Goal: Transaction & Acquisition: Purchase product/service

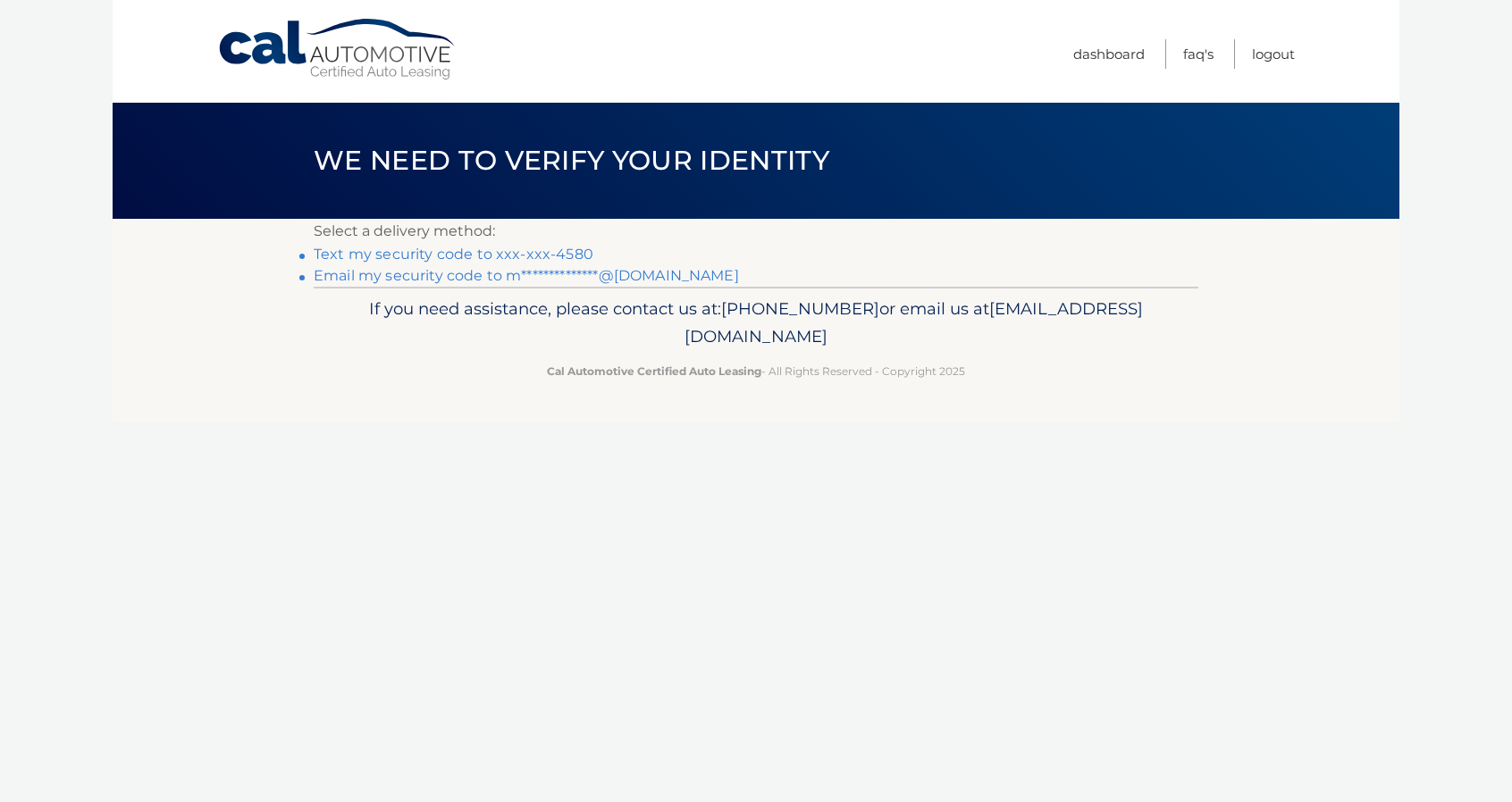
click at [515, 251] on link "Text my security code to xxx-xxx-4580" at bounding box center [453, 254] width 280 height 17
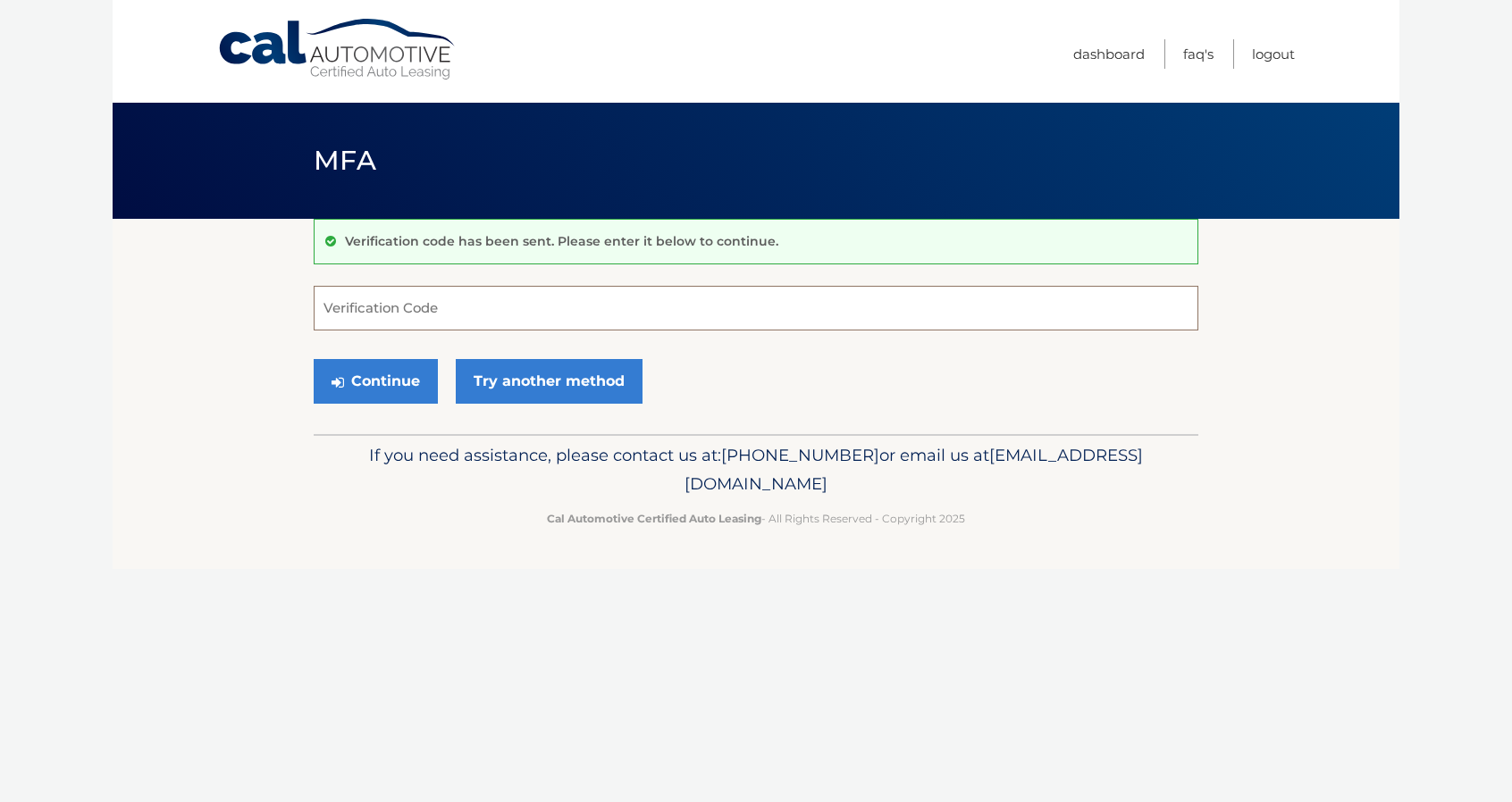
click at [408, 309] on input "Verification Code" at bounding box center [756, 308] width 885 height 44
click at [450, 310] on input "Verification Code" at bounding box center [756, 308] width 885 height 44
type input "528674"
click at [345, 378] on button "Continue" at bounding box center [375, 381] width 124 height 44
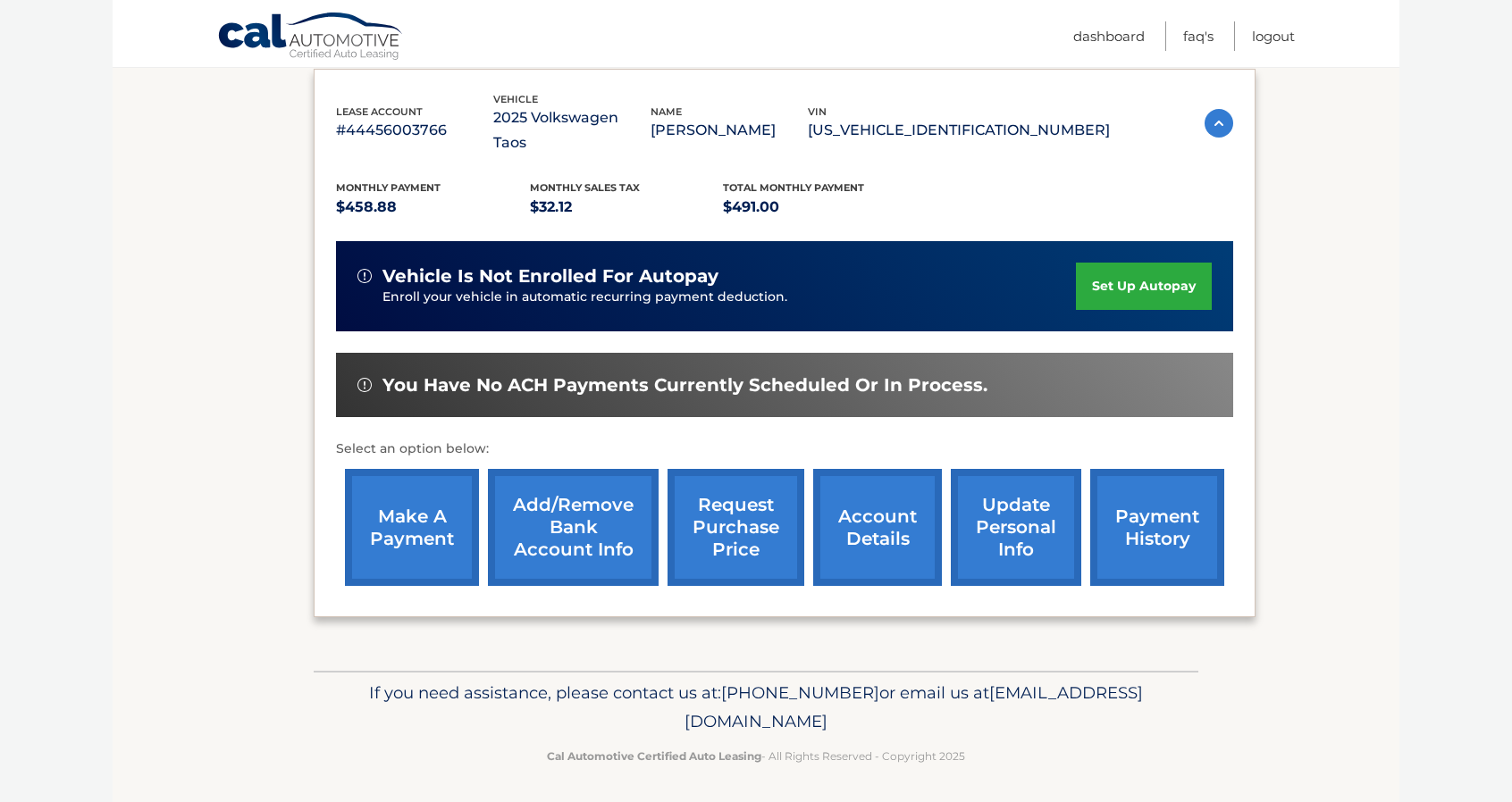
scroll to position [304, 0]
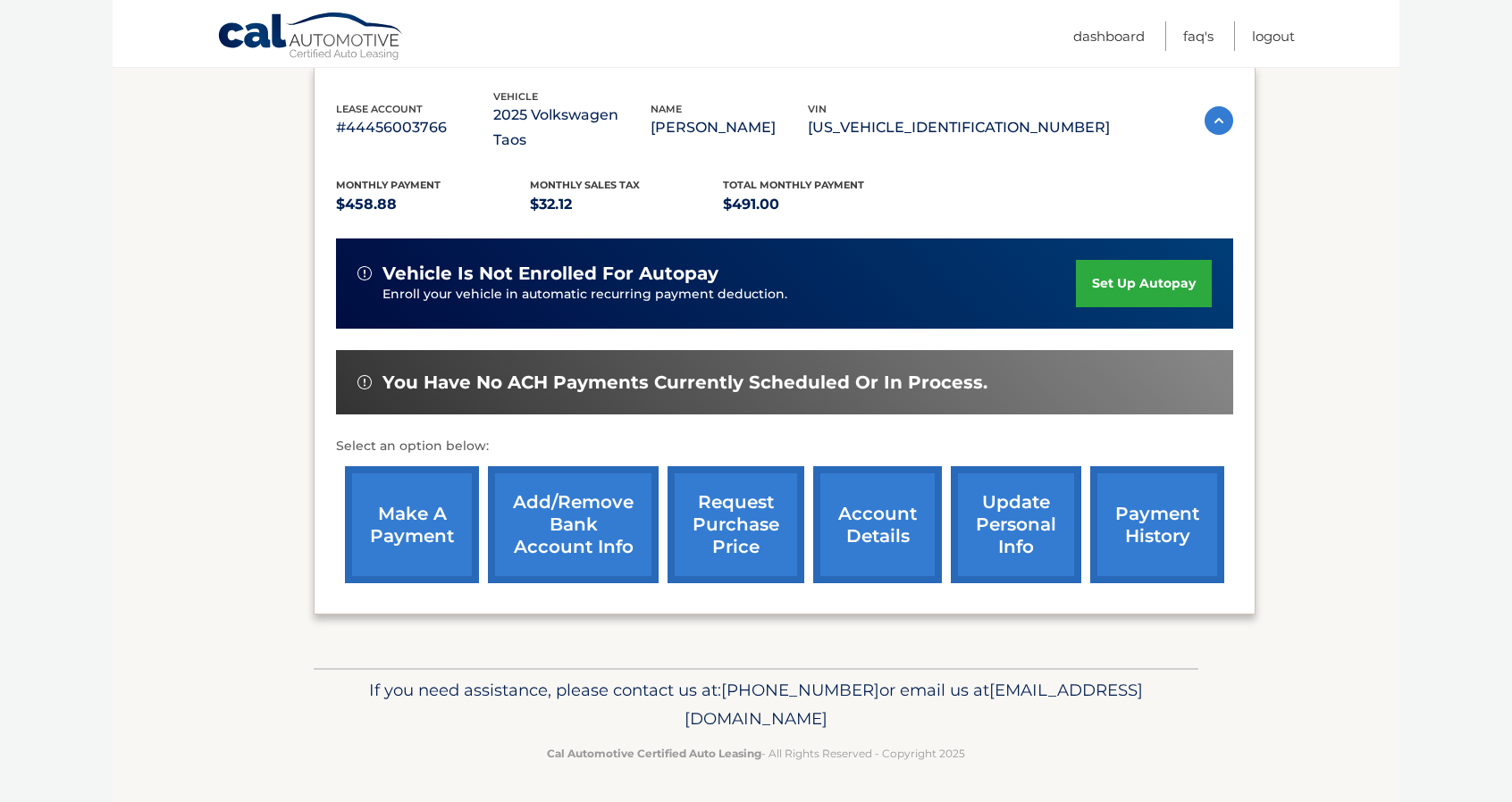
click at [429, 514] on link "make a payment" at bounding box center [412, 525] width 134 height 117
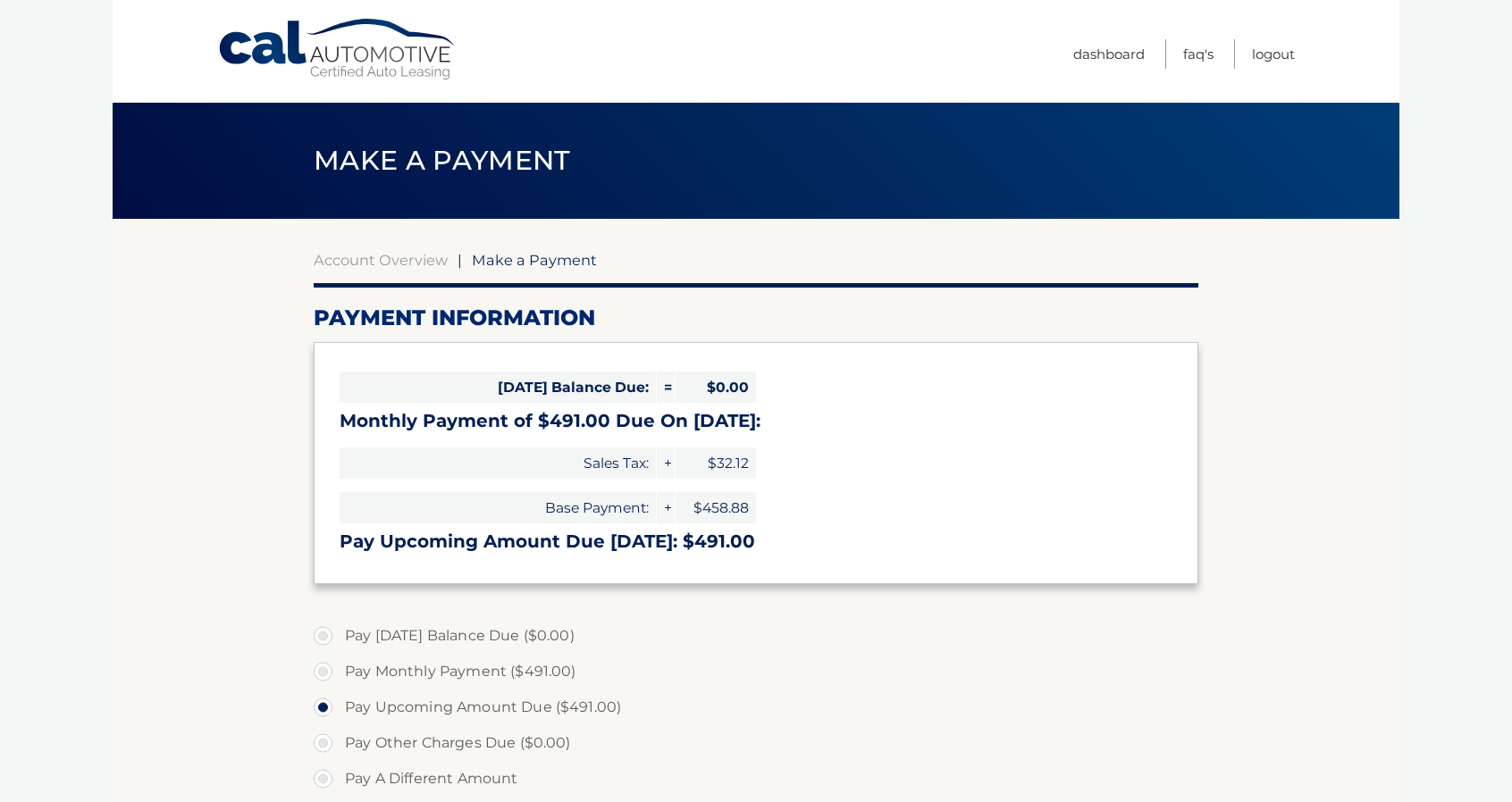
select select "ZDRkODdjNzgtMDJkMC00MzRlLTg0NzAtZDgyNmMwNjEwYmVj"
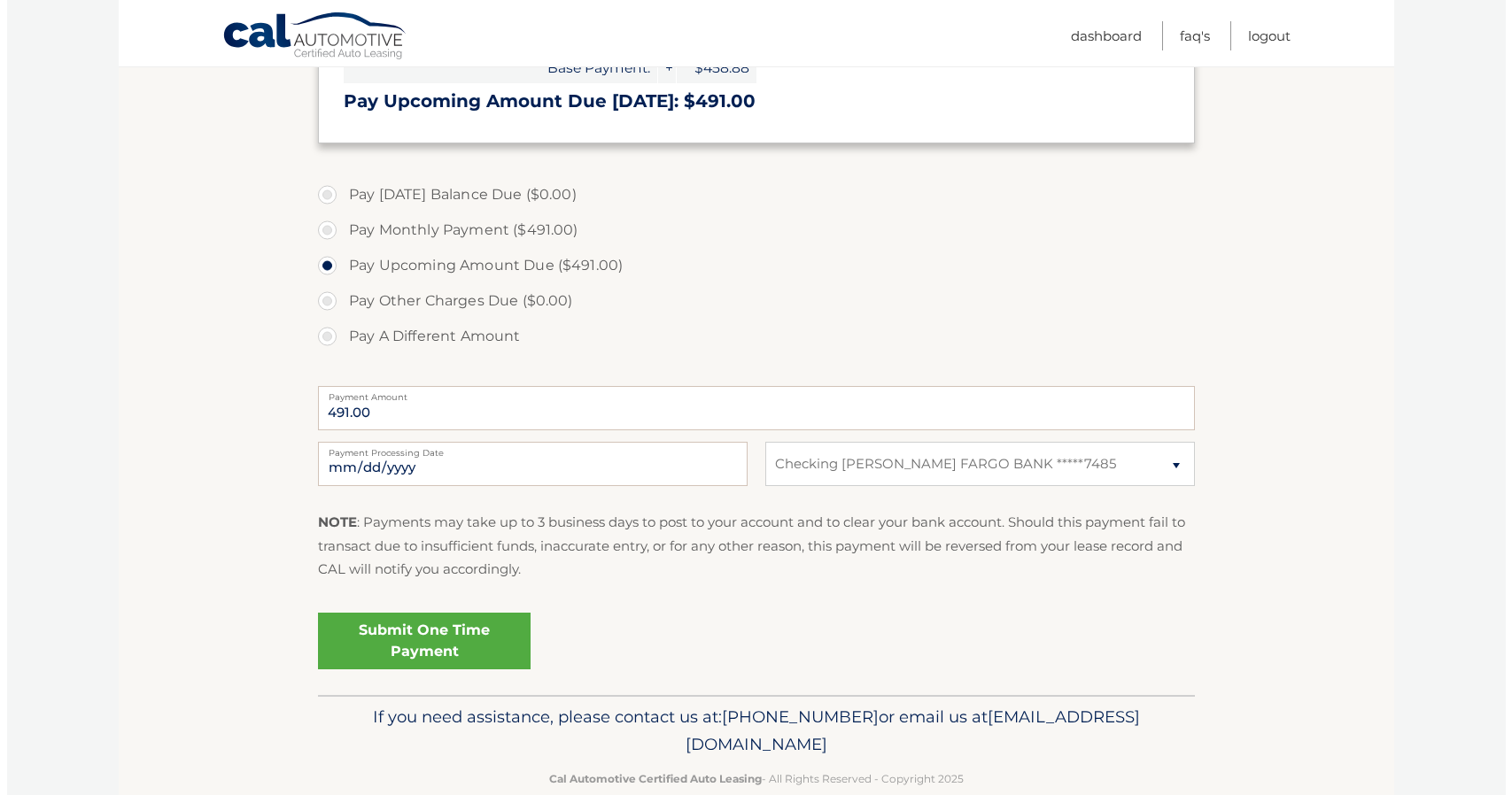
scroll to position [443, 0]
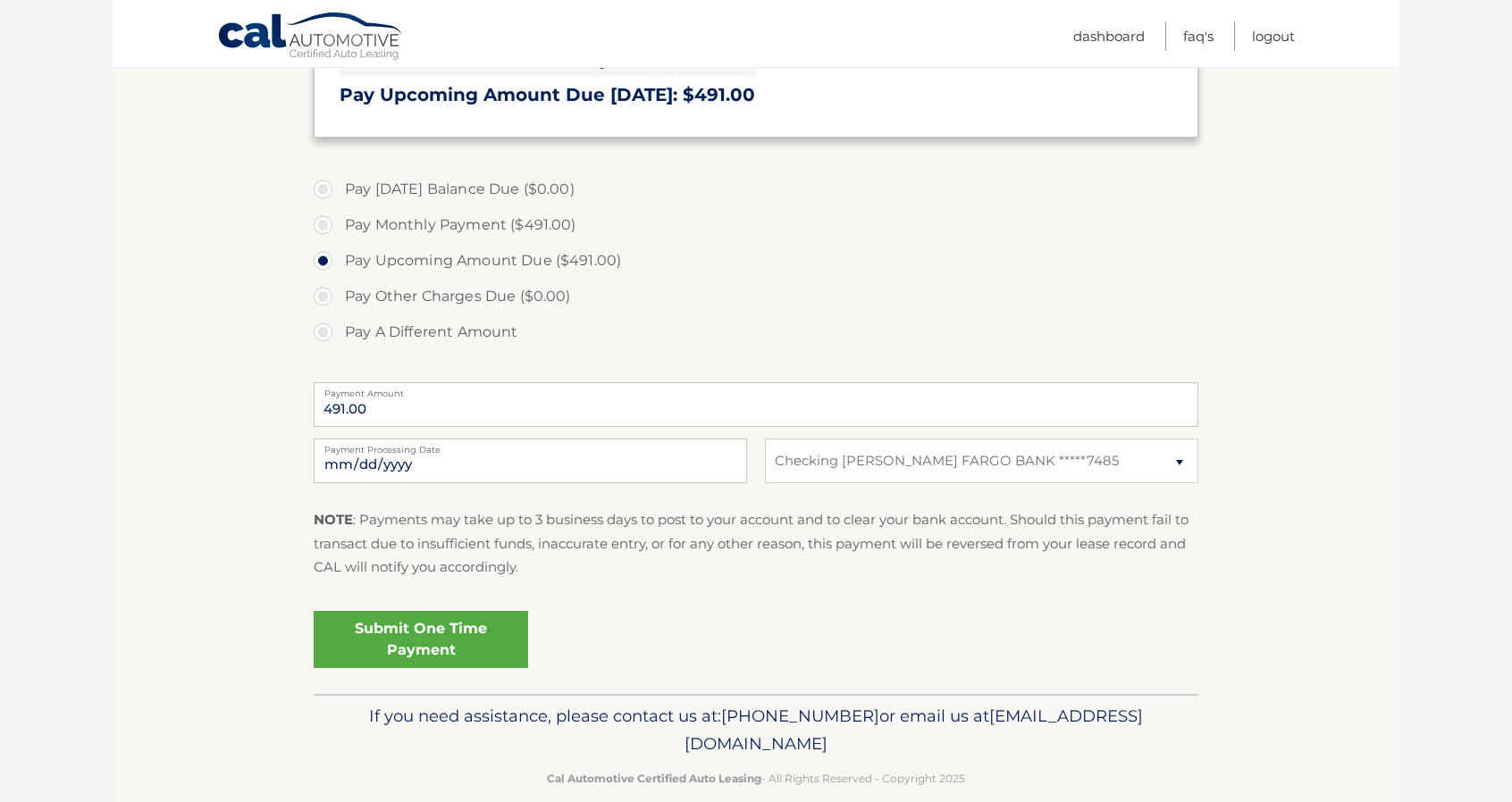
click at [466, 630] on link "Submit One Time Payment" at bounding box center [420, 639] width 214 height 57
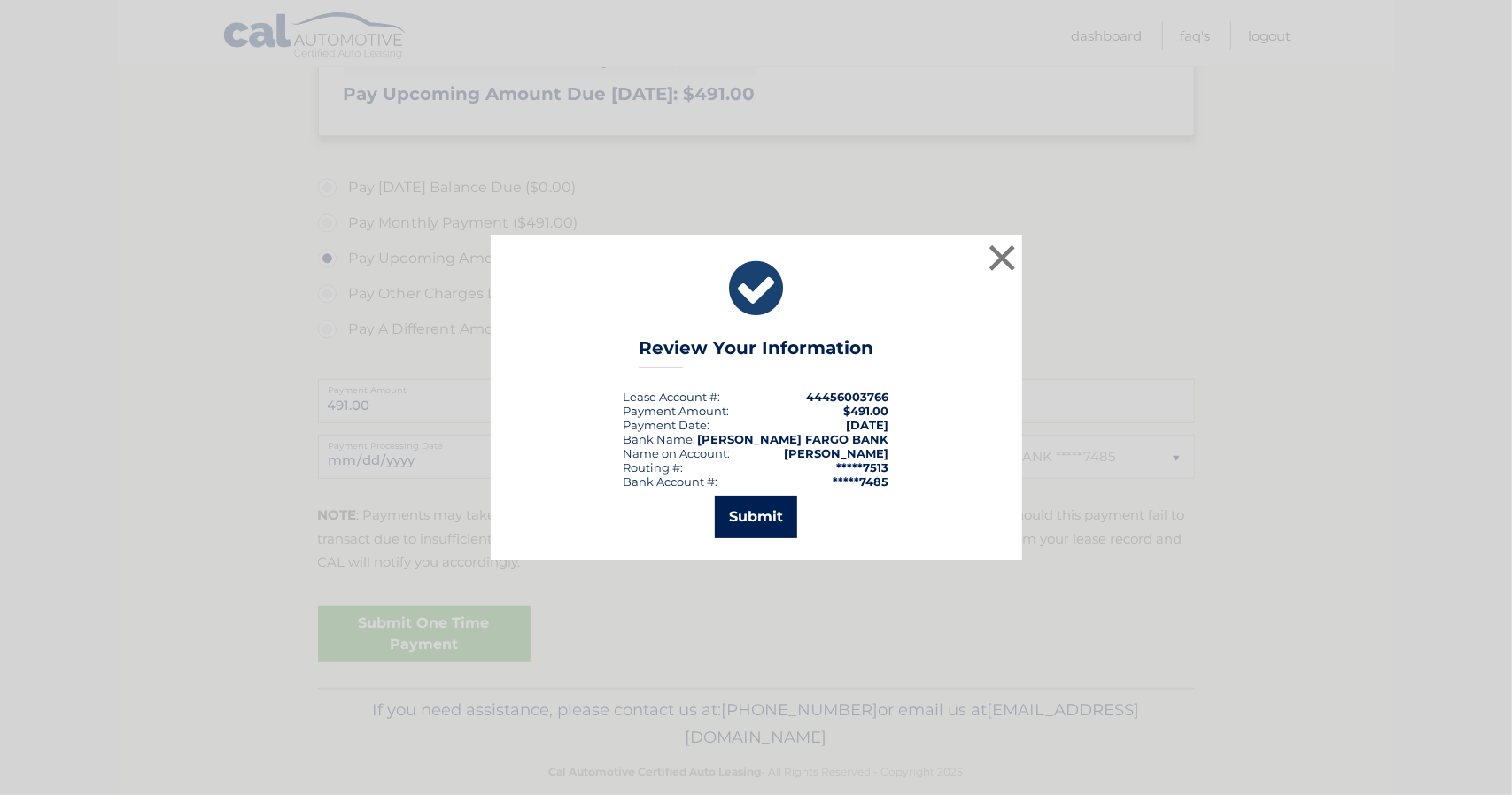
click at [759, 534] on button "Submit" at bounding box center [756, 517] width 82 height 43
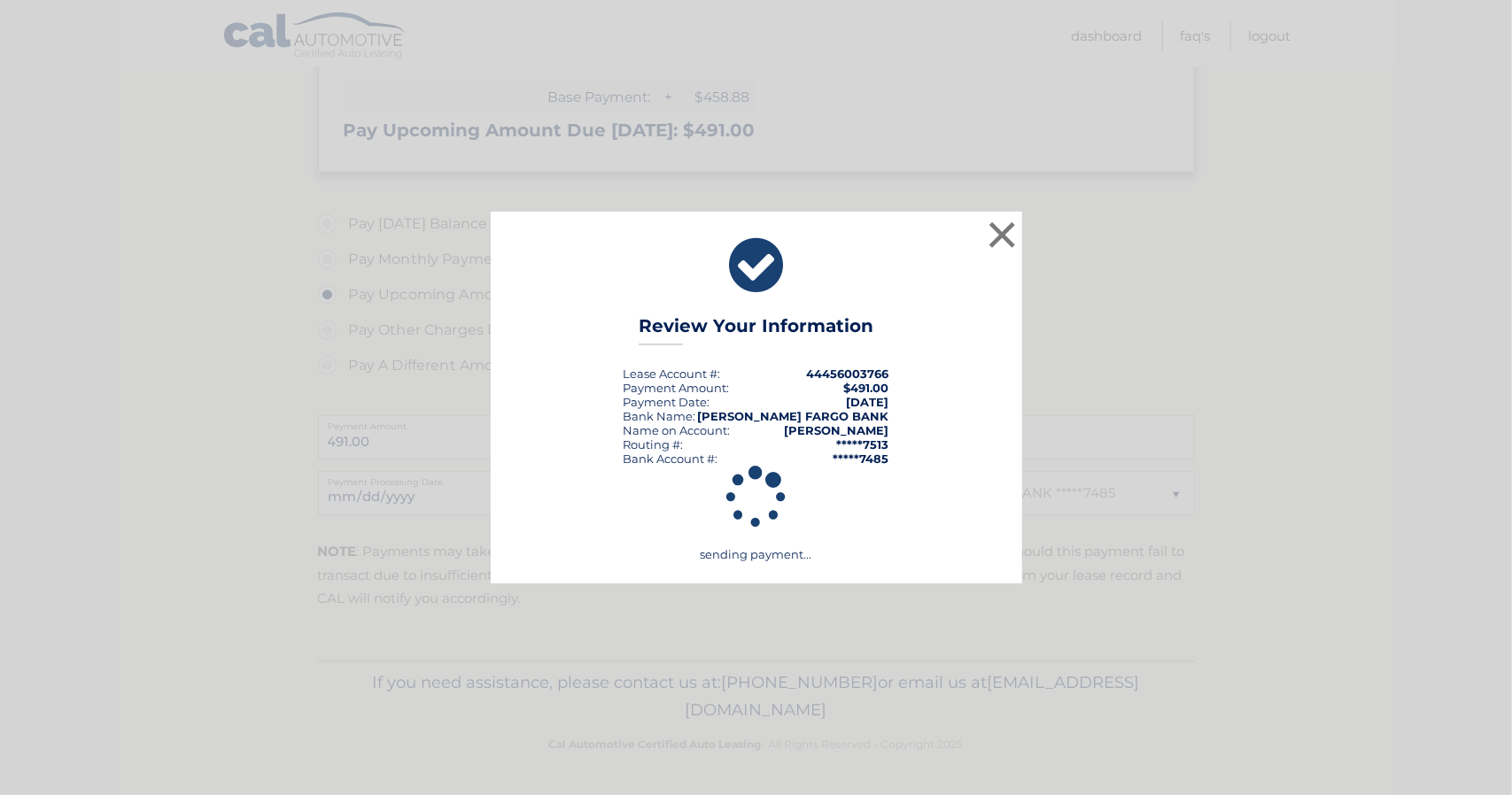
scroll to position [405, 0]
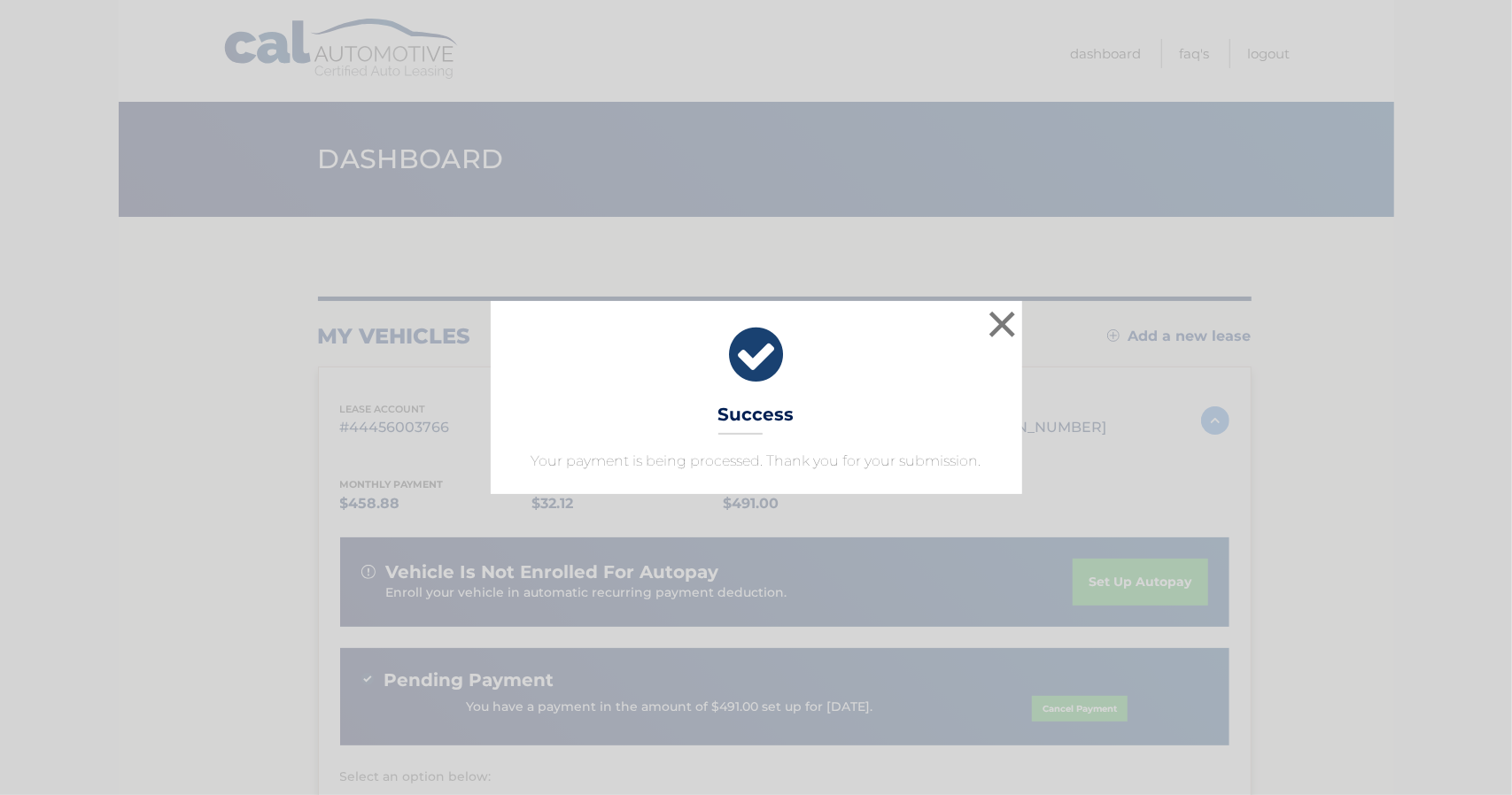
click at [910, 375] on icon at bounding box center [756, 355] width 487 height 64
click at [999, 322] on button "×" at bounding box center [1002, 323] width 35 height 35
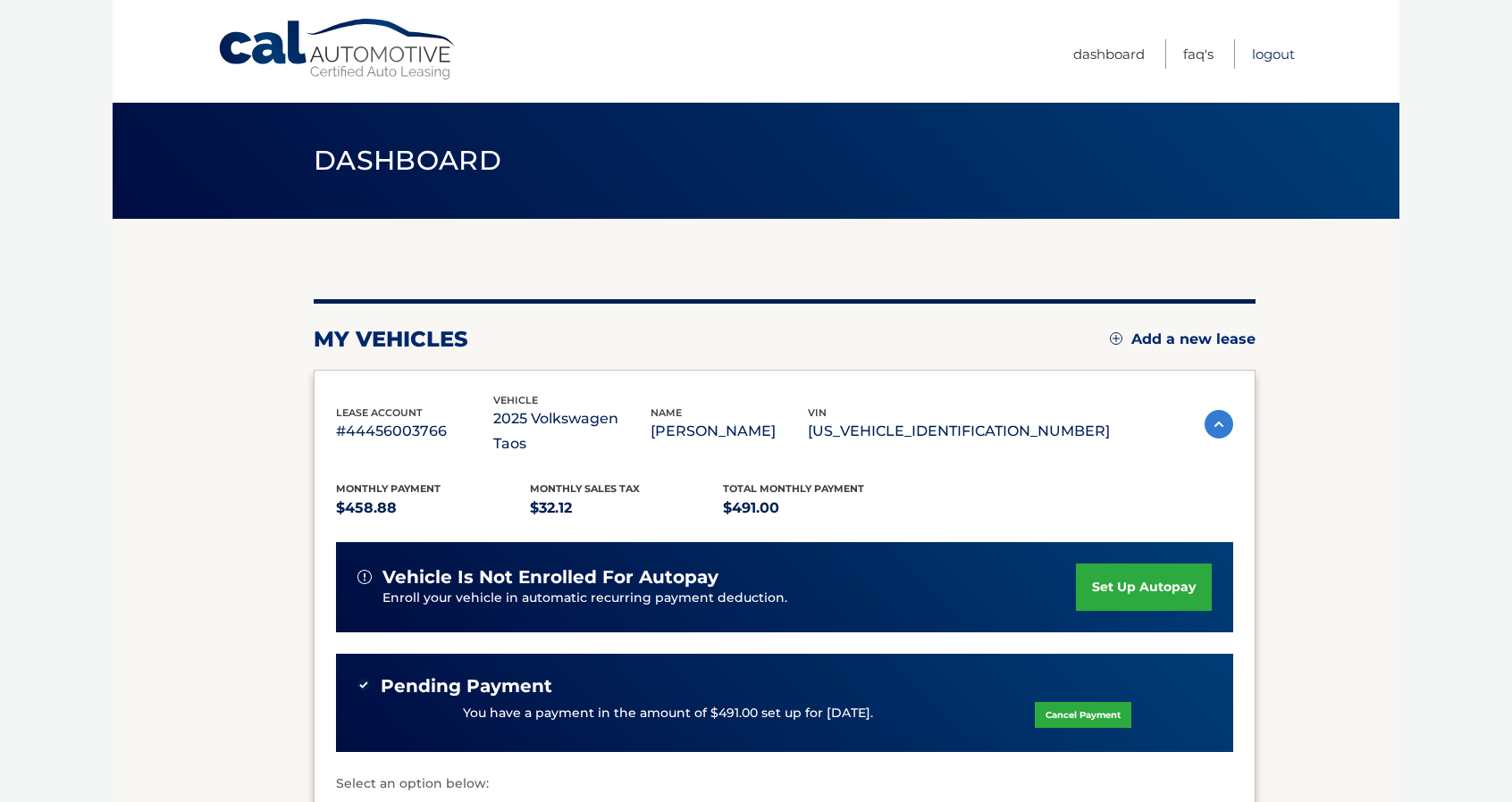
click at [1265, 46] on link "Logout" at bounding box center [1273, 54] width 43 height 30
